Goal: Task Accomplishment & Management: Complete application form

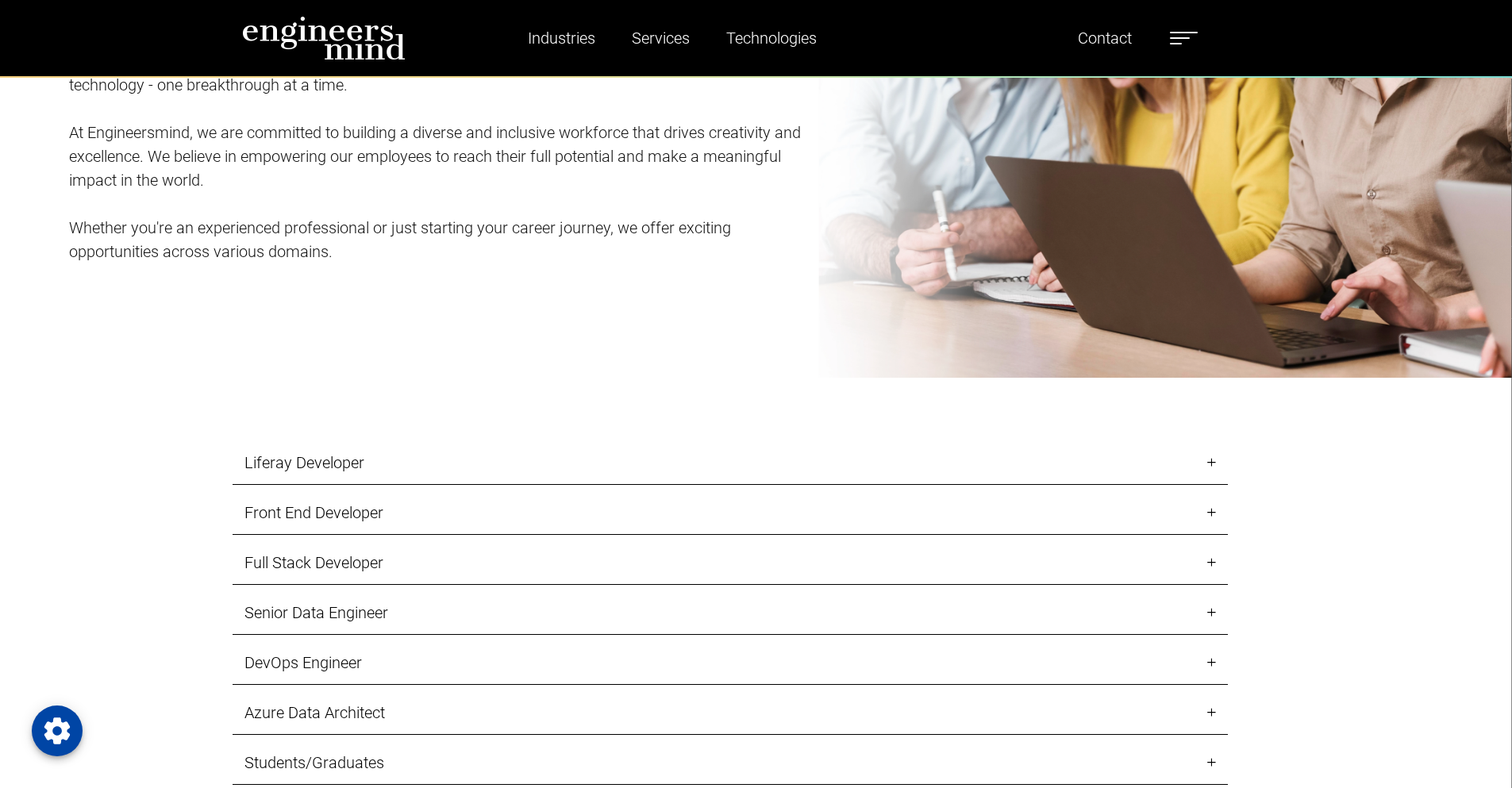
scroll to position [1888, 0]
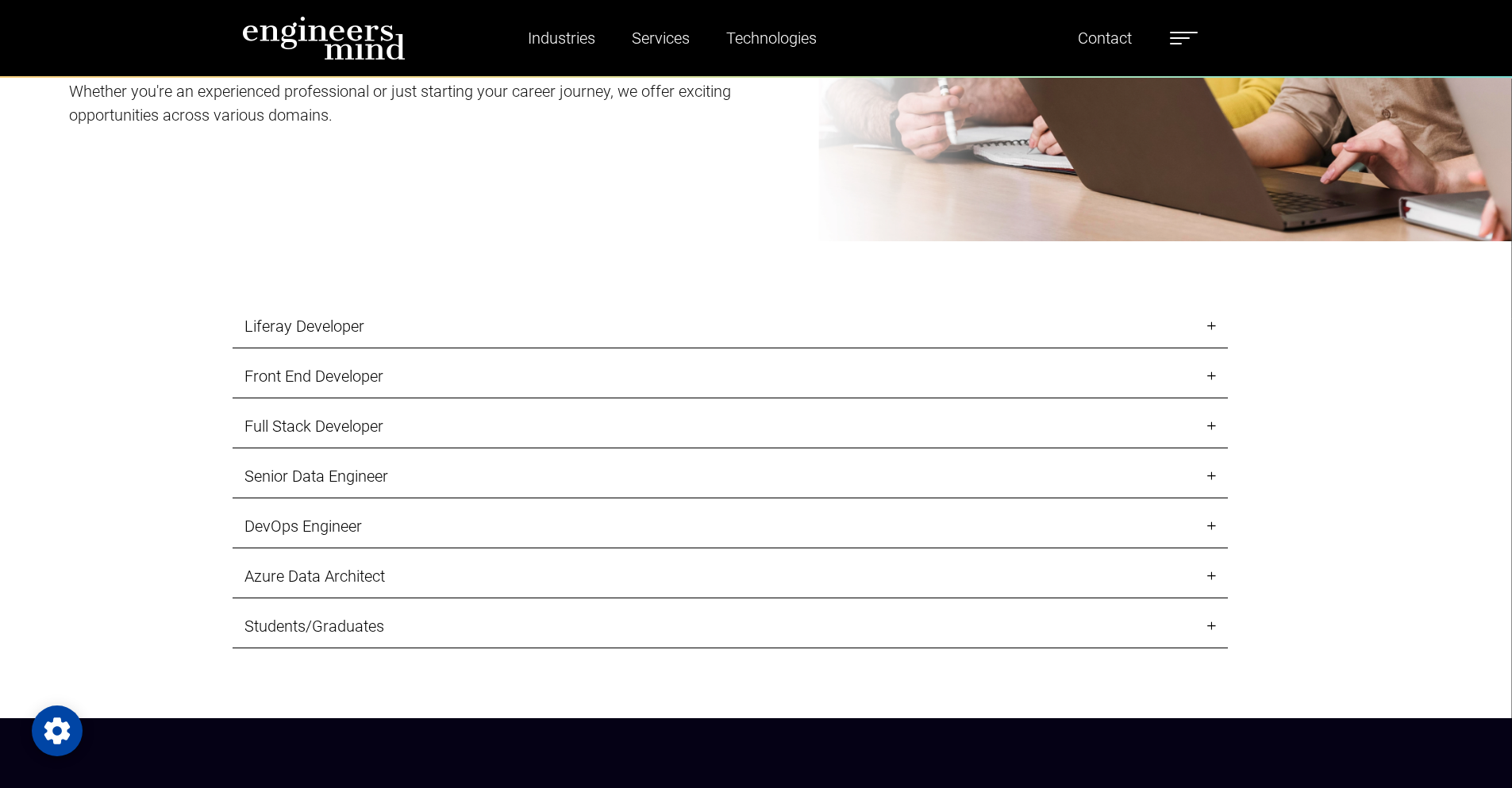
click at [766, 336] on link "Liferay Developer" at bounding box center [730, 325] width 995 height 43
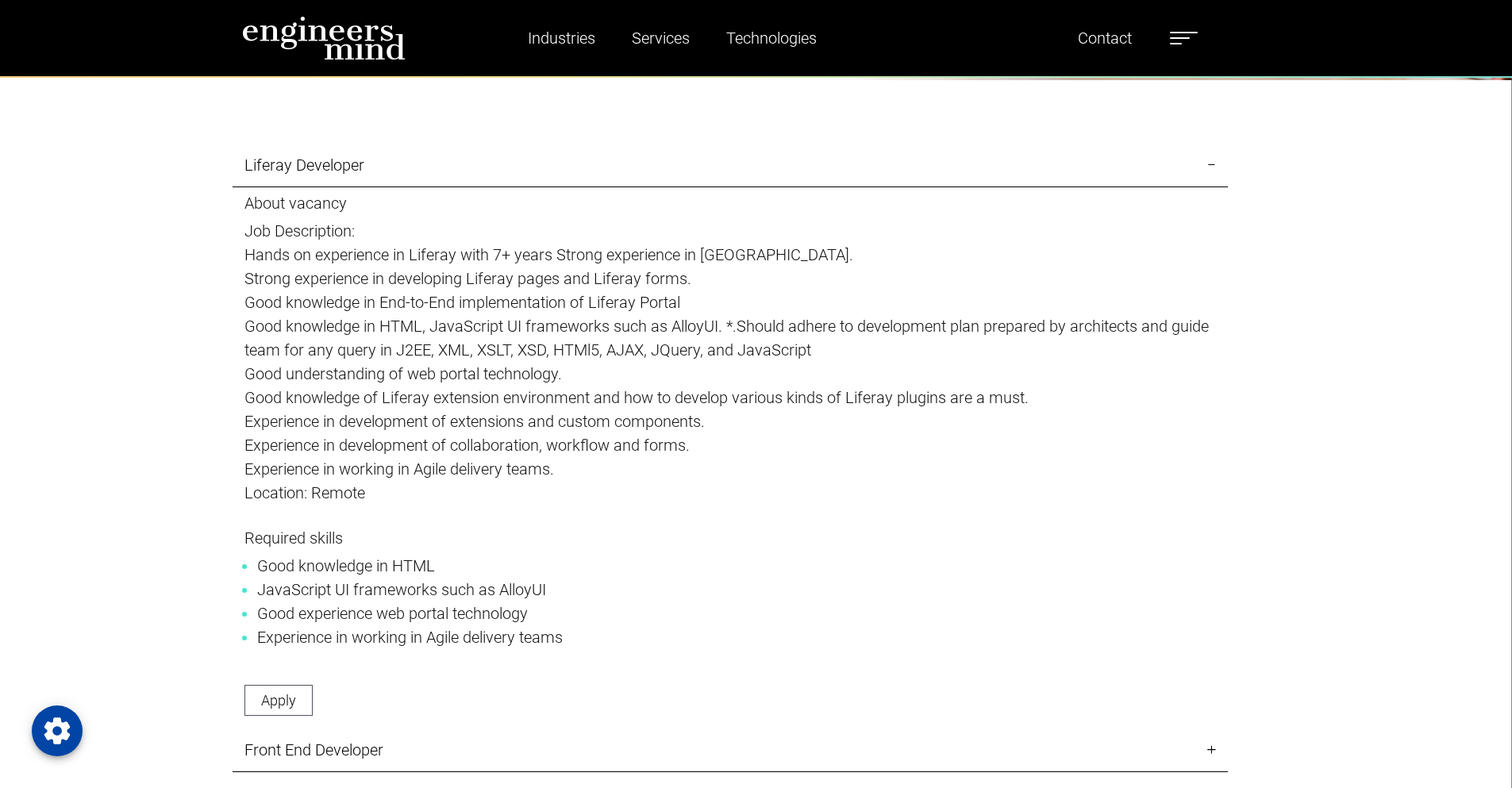
scroll to position [2098, 0]
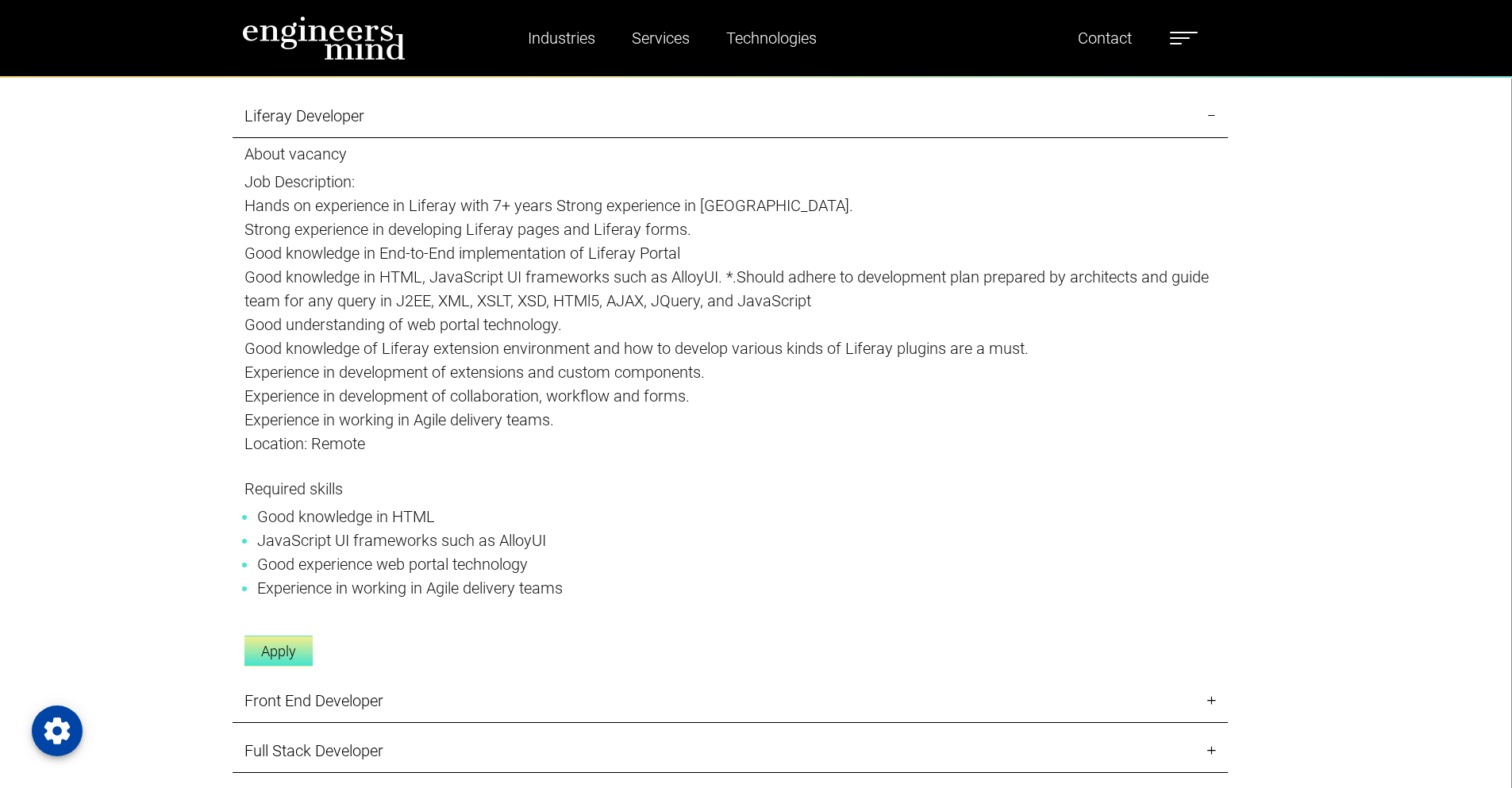
click at [293, 661] on link "Apply" at bounding box center [278, 651] width 69 height 31
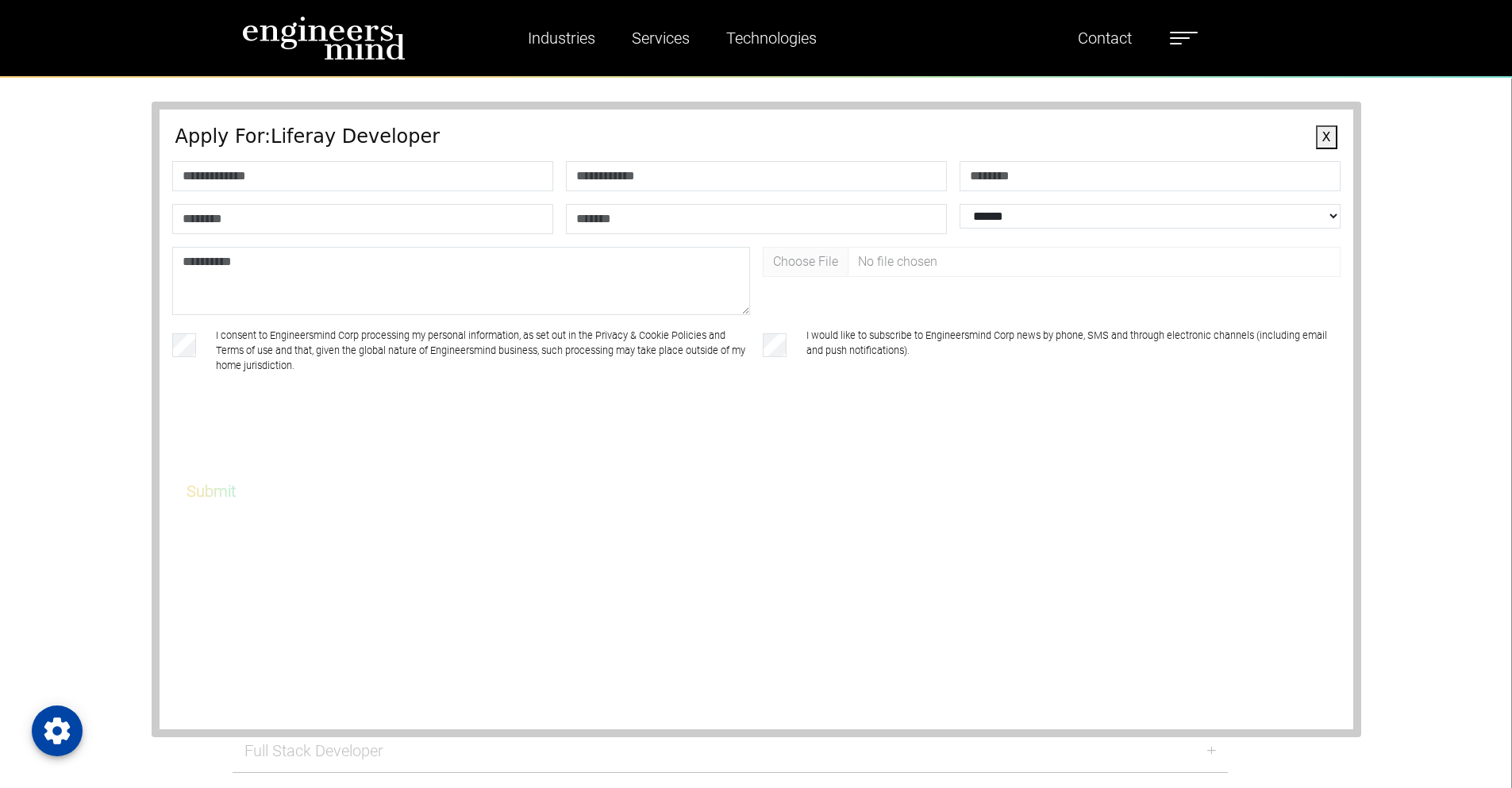
click at [1328, 139] on button "X" at bounding box center [1327, 137] width 21 height 24
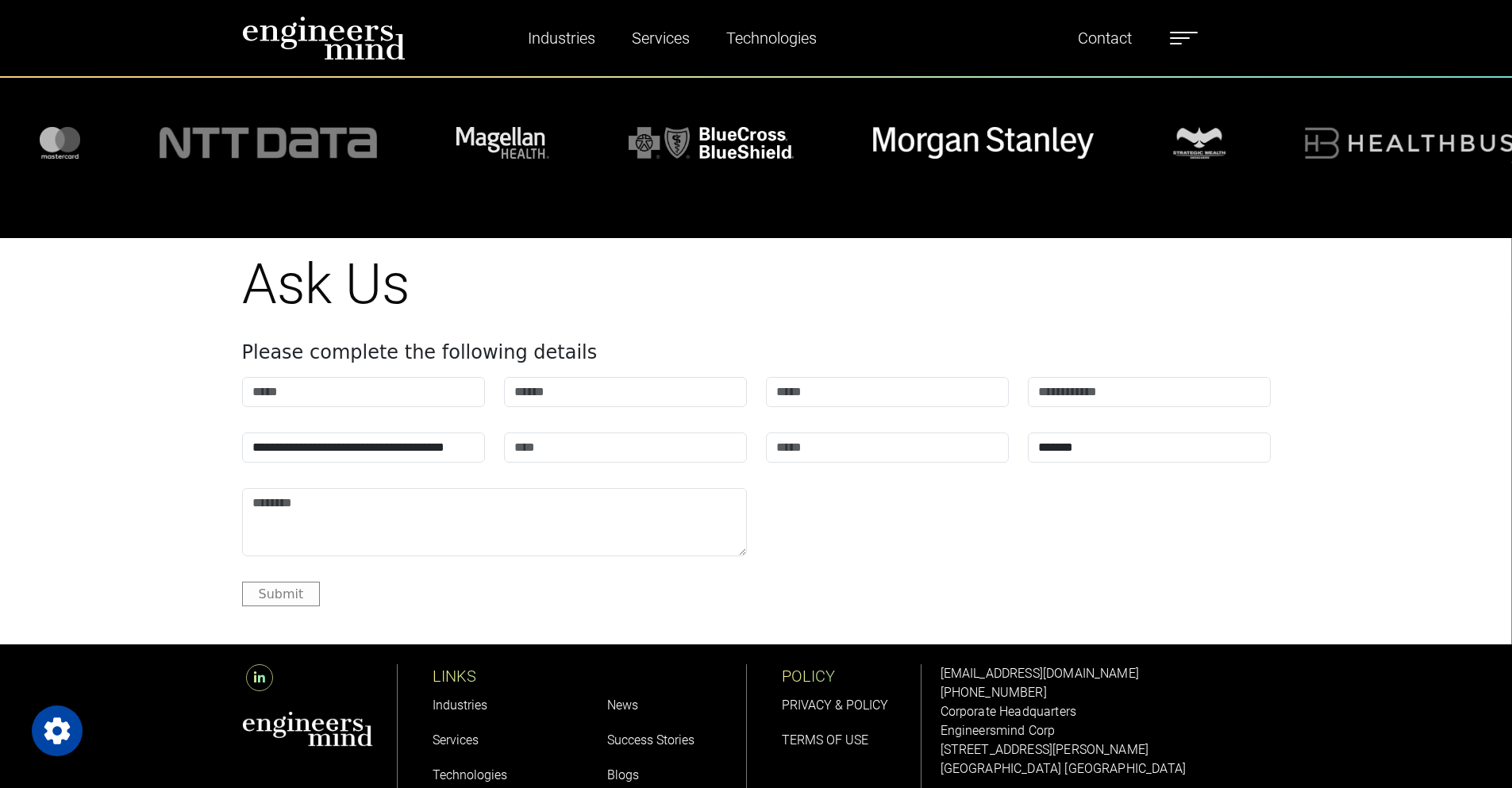
scroll to position [7038, 0]
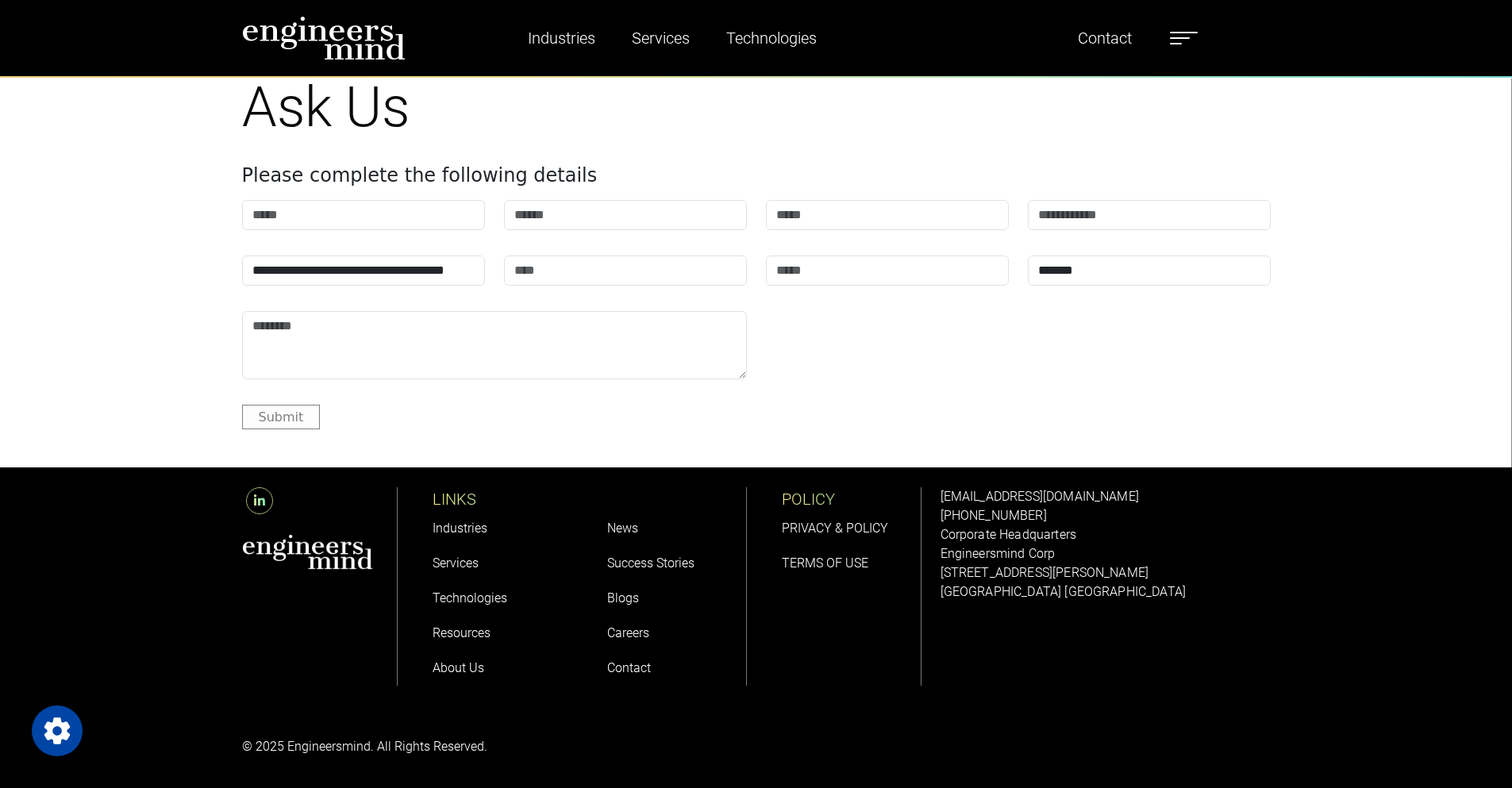
click at [466, 665] on link "About Us" at bounding box center [458, 668] width 51 height 15
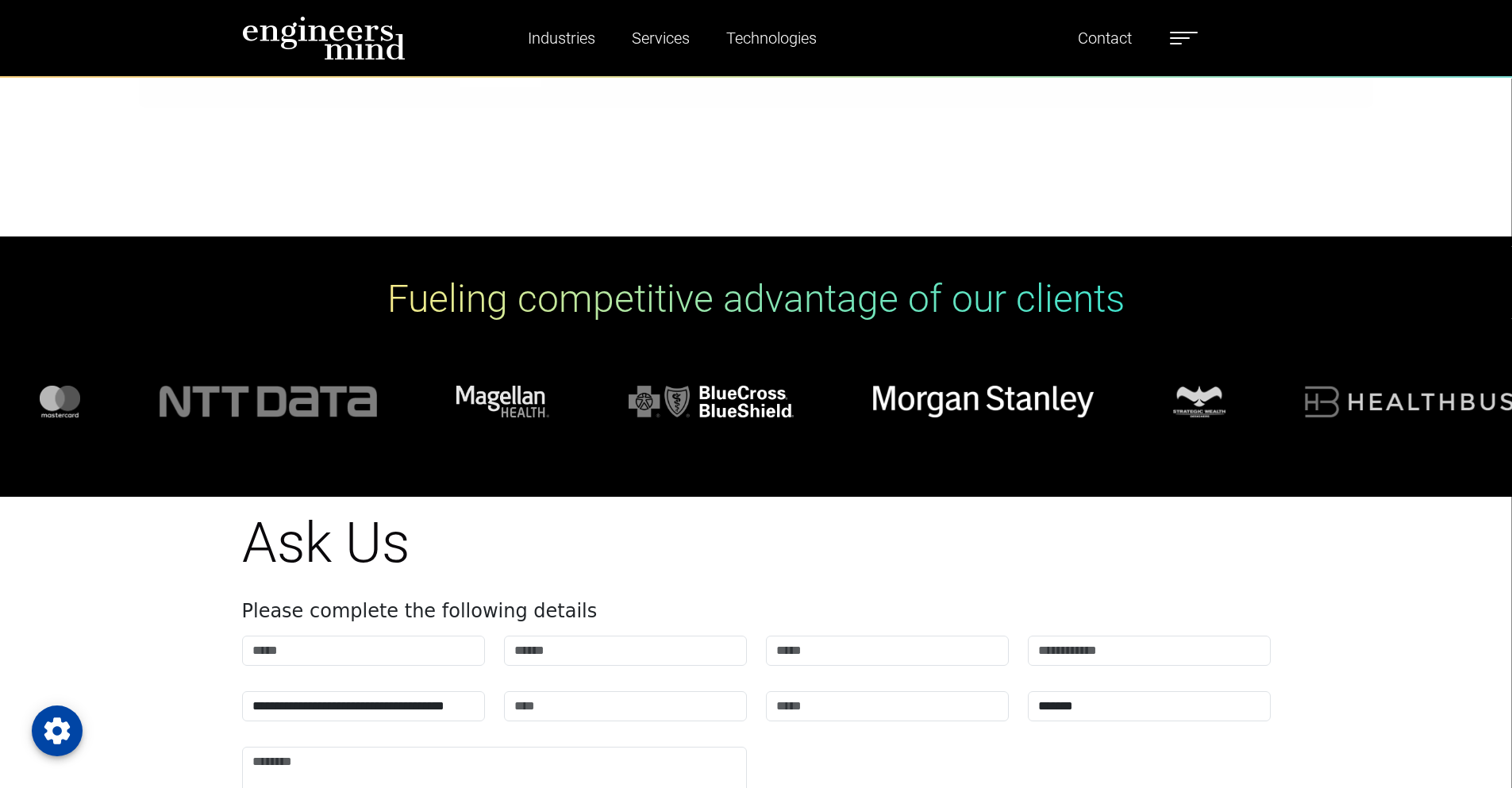
scroll to position [5275, 0]
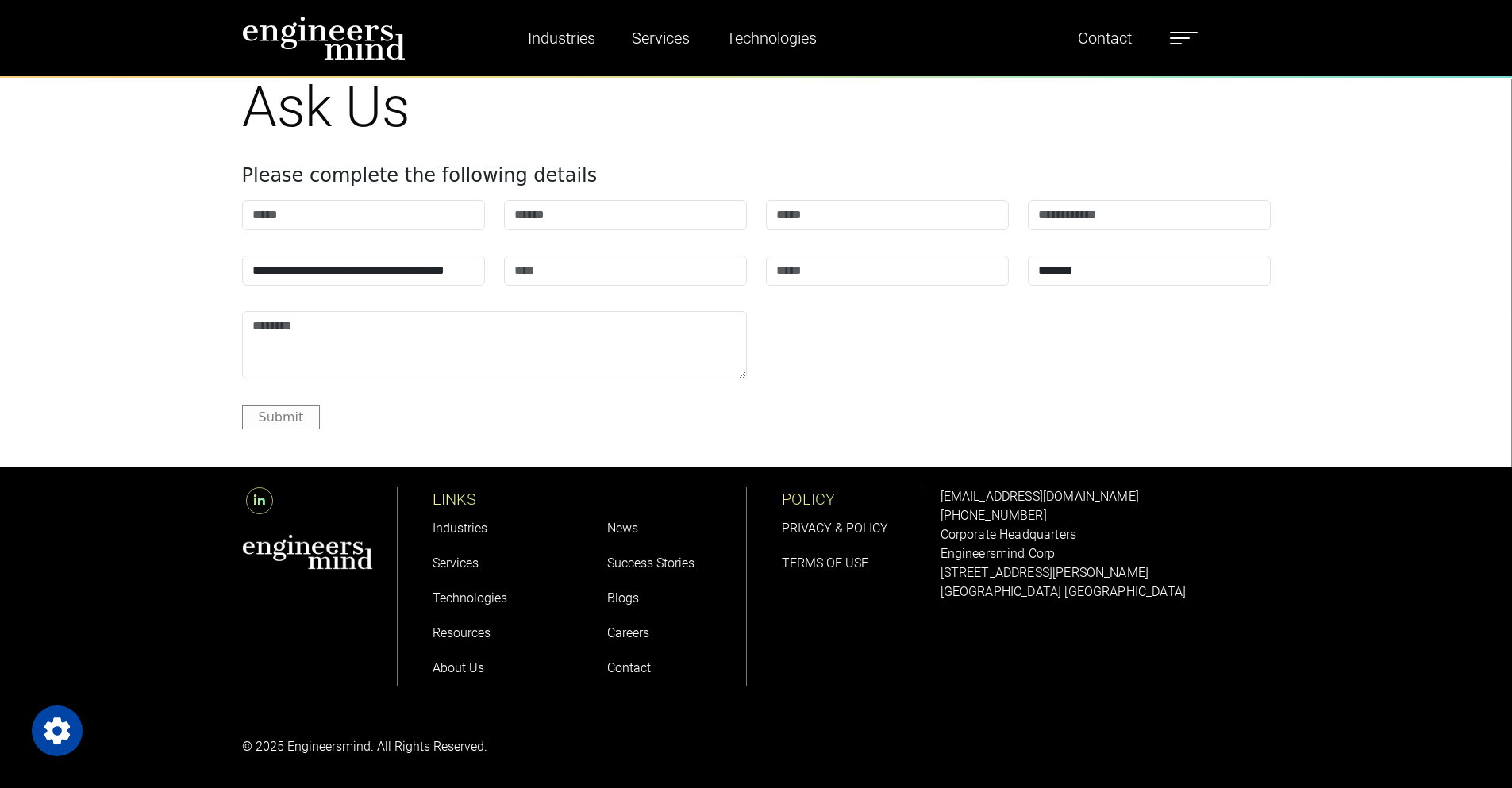
click at [634, 665] on link "Contact" at bounding box center [629, 668] width 43 height 15
